Goal: Information Seeking & Learning: Learn about a topic

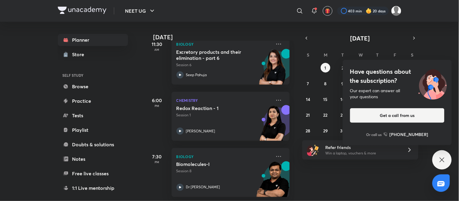
scroll to position [159, 0]
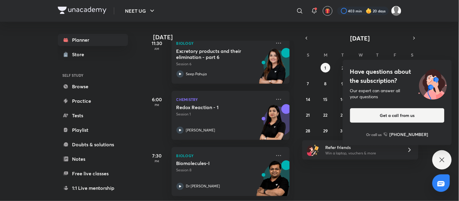
click at [228, 163] on icon at bounding box center [441, 159] width 7 height 7
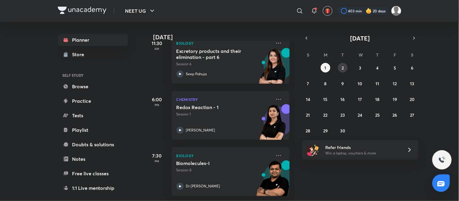
click at [228, 67] on abbr "2" at bounding box center [343, 68] width 2 height 6
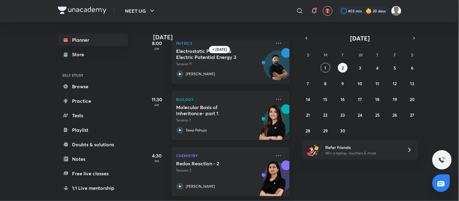
scroll to position [0, 0]
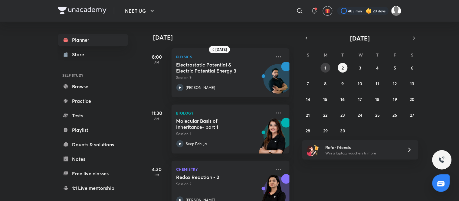
click at [228, 67] on button "1" at bounding box center [326, 68] width 10 height 10
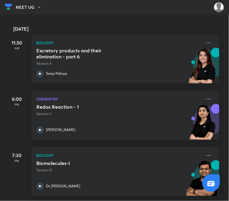
scroll to position [152, 0]
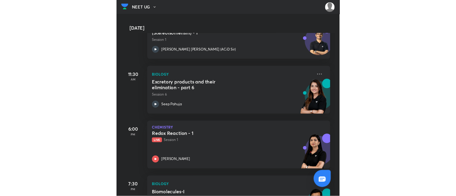
scroll to position [152, 0]
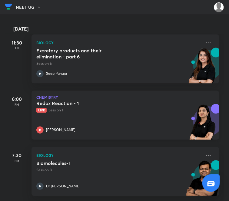
click at [101, 118] on div "Redox Reaction - 1 Live Session 1 Akansha Karnwal" at bounding box center [118, 116] width 165 height 33
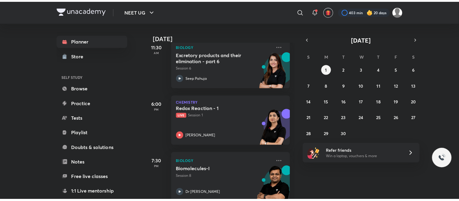
scroll to position [152, 0]
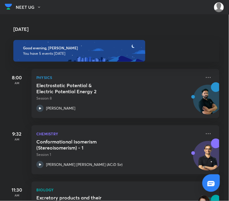
scroll to position [152, 0]
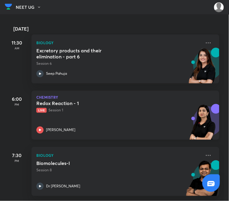
click at [128, 108] on p "Live Session 1" at bounding box center [118, 110] width 165 height 5
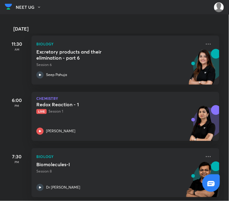
scroll to position [152, 0]
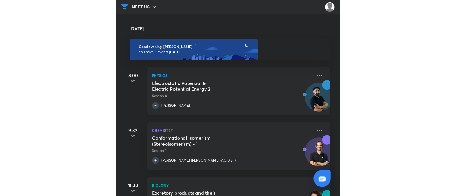
scroll to position [152, 0]
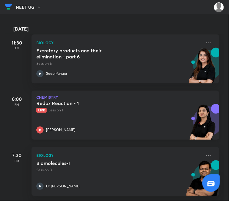
click at [106, 117] on div "Redox Reaction - 1 Live Session 1 [PERSON_NAME]" at bounding box center [118, 116] width 165 height 33
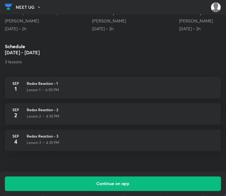
scroll to position [262, 0]
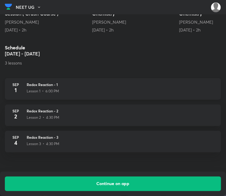
click at [90, 87] on div "Lesson 1 • 6:00 PM" at bounding box center [121, 90] width 189 height 7
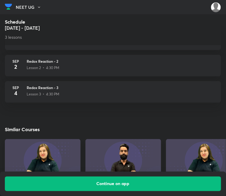
scroll to position [256, 0]
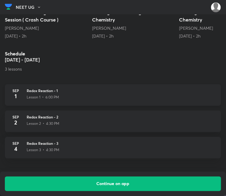
click at [119, 91] on h3 "Redox Reaction - 1" at bounding box center [121, 90] width 189 height 5
click at [87, 93] on div "Lesson 1 • 6:00 PM" at bounding box center [121, 96] width 189 height 7
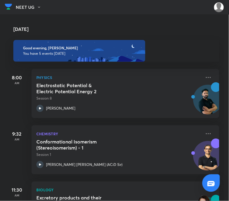
scroll to position [152, 0]
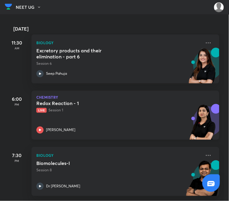
click at [146, 108] on p "Live Session 1" at bounding box center [118, 110] width 165 height 5
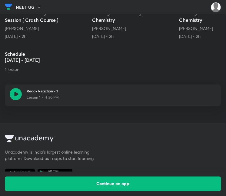
scroll to position [300, 0]
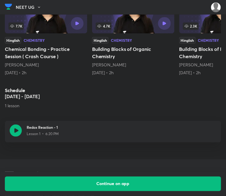
scroll to position [264, 0]
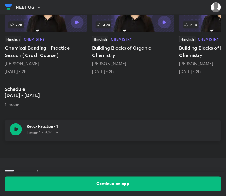
click at [102, 129] on div "Lesson 1 • 6:20 PM" at bounding box center [121, 132] width 189 height 7
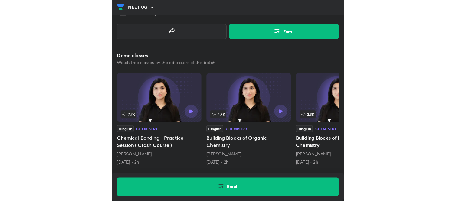
scroll to position [200, 0]
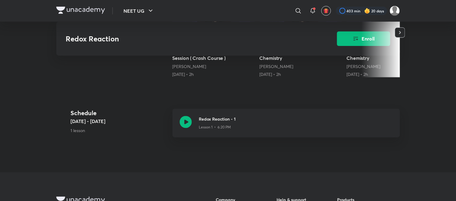
scroll to position [264, 0]
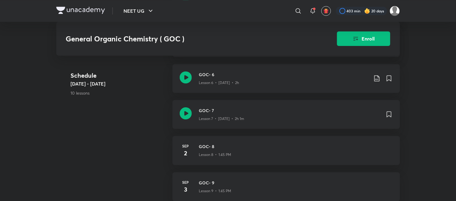
scroll to position [433, 0]
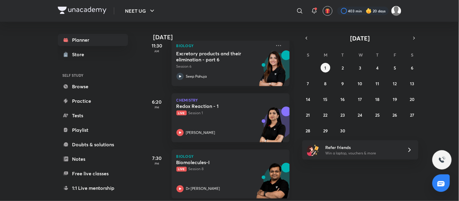
scroll to position [159, 0]
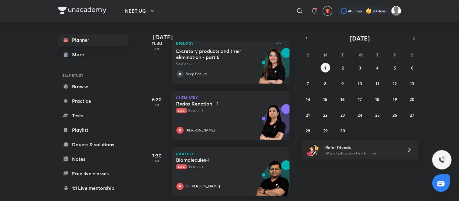
click at [243, 169] on div "Biomolecules-I Live Session 8 Dr [PERSON_NAME]" at bounding box center [223, 173] width 95 height 33
